Goal: Transaction & Acquisition: Purchase product/service

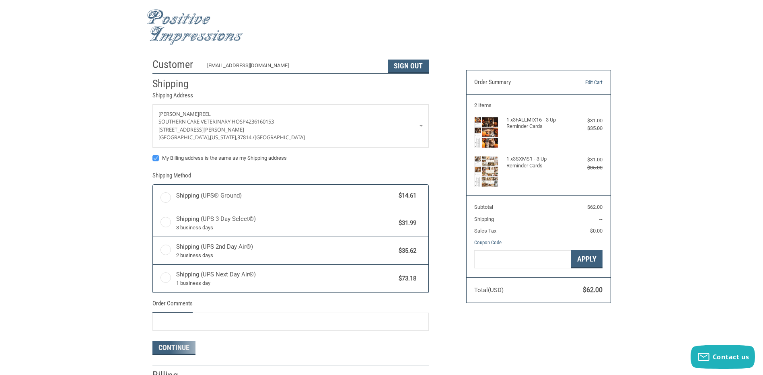
radio input "true"
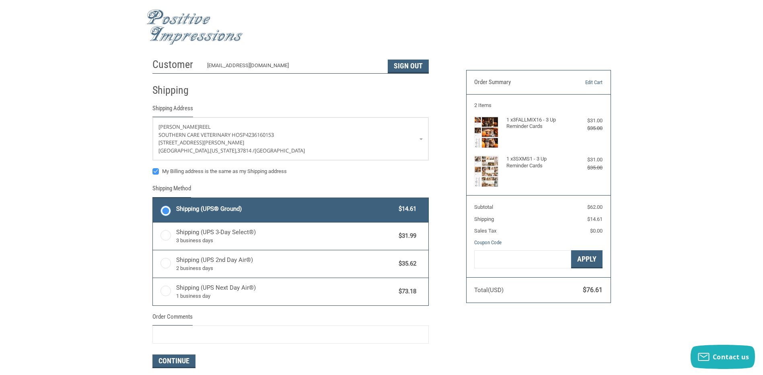
click at [169, 209] on label "Shipping (UPS® Ground) $14.61" at bounding box center [291, 210] width 276 height 24
click at [153, 199] on input "Shipping (UPS® Ground) $14.61" at bounding box center [153, 199] width 0 height 0
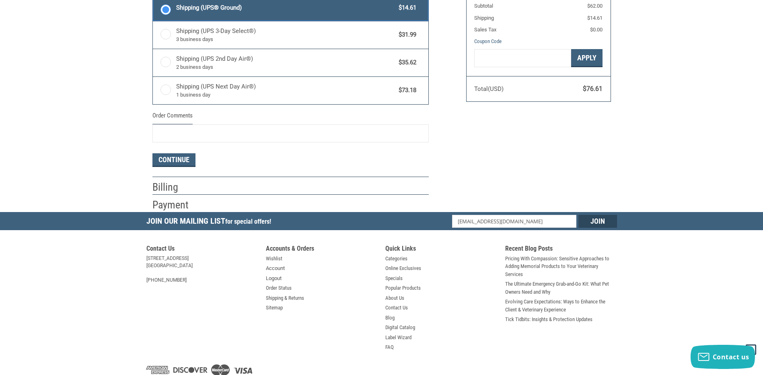
scroll to position [121, 0]
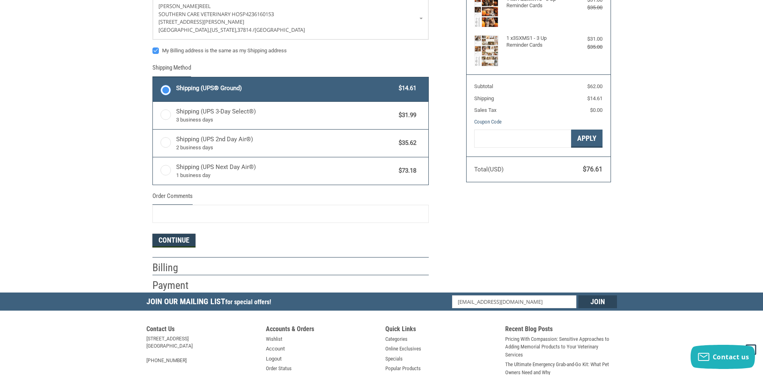
click at [175, 239] on button "Continue" at bounding box center [173, 241] width 43 height 14
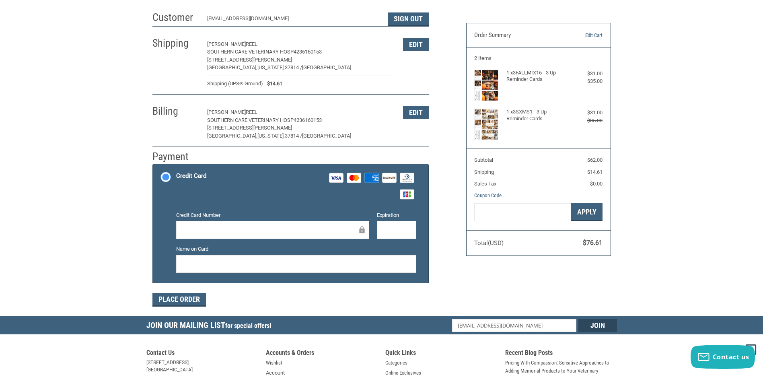
scroll to position [39, 0]
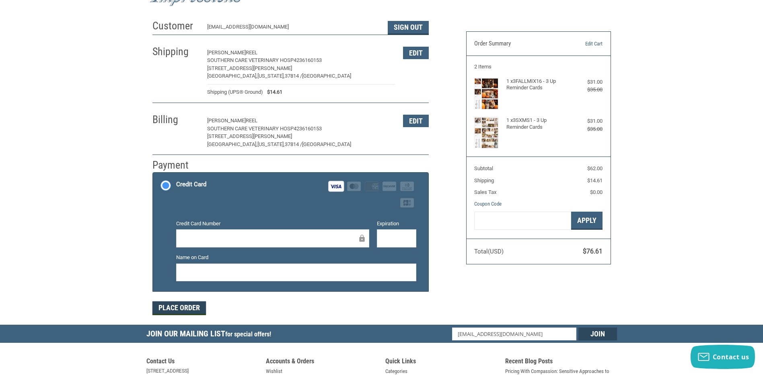
click at [190, 308] on button "Place Order" at bounding box center [179, 308] width 54 height 14
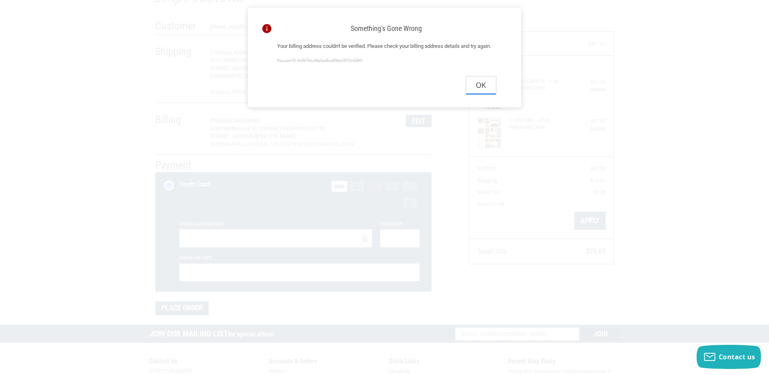
click at [479, 95] on button "Ok" at bounding box center [481, 85] width 30 height 18
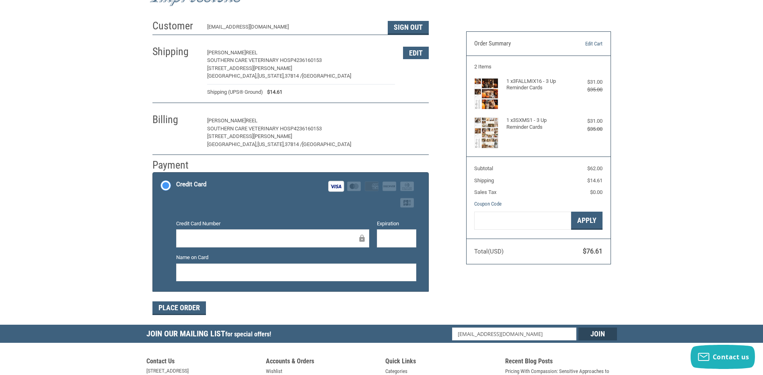
click at [418, 122] on button "Edit" at bounding box center [416, 121] width 26 height 12
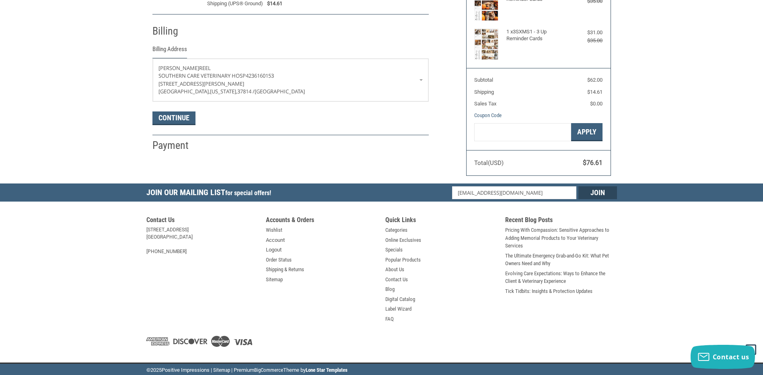
scroll to position [128, 0]
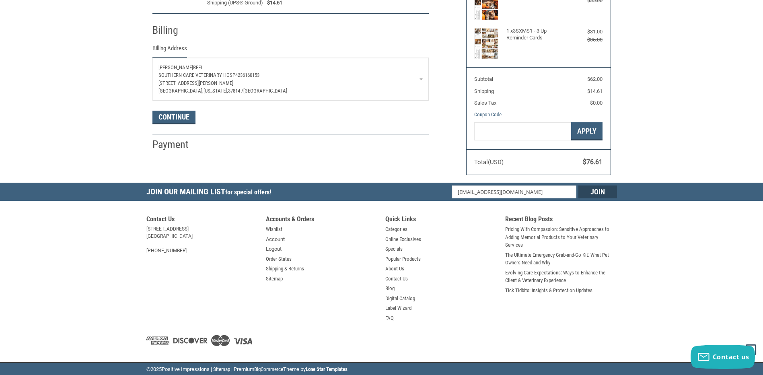
click at [192, 68] on p "[PERSON_NAME]" at bounding box center [291, 68] width 264 height 8
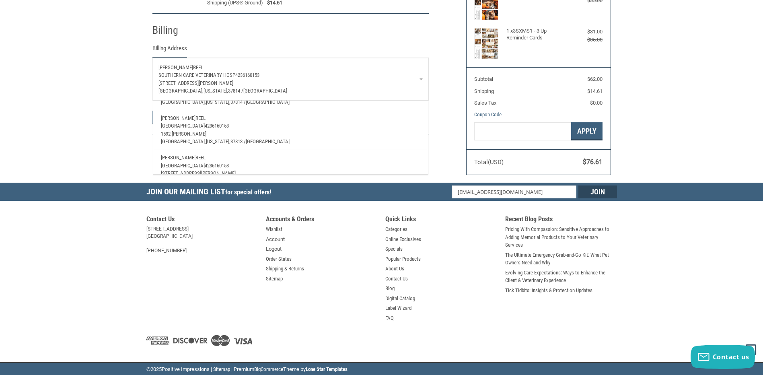
scroll to position [80, 0]
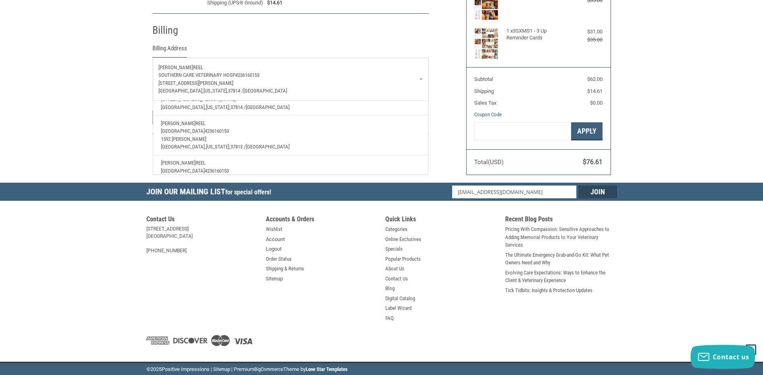
click at [205, 132] on span "[GEOGRAPHIC_DATA]" at bounding box center [183, 131] width 44 height 6
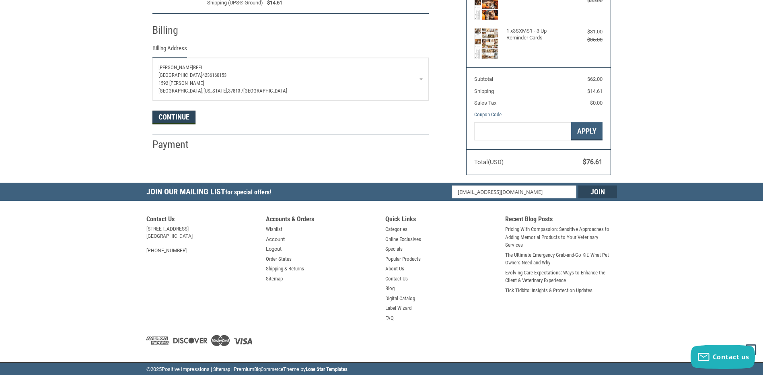
click at [183, 117] on button "Continue" at bounding box center [173, 118] width 43 height 14
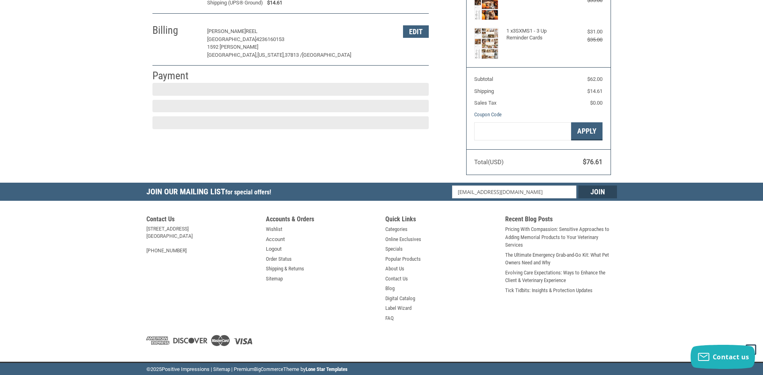
scroll to position [119, 0]
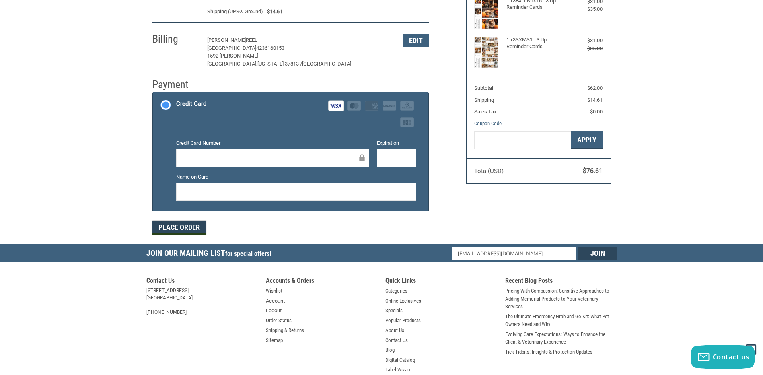
click at [188, 227] on button "Place Order" at bounding box center [179, 228] width 54 height 14
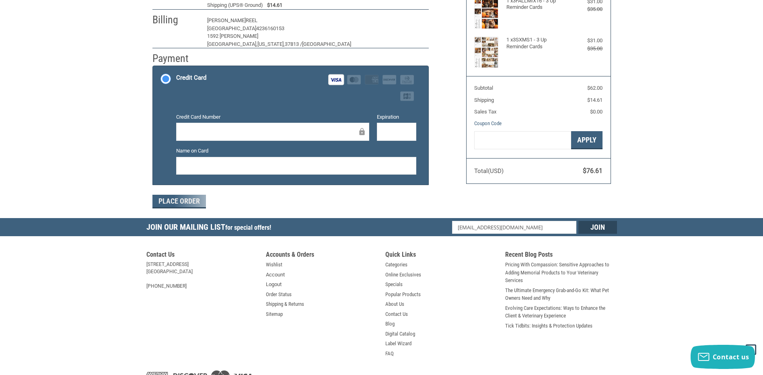
scroll to position [88, 0]
